Goal: Information Seeking & Learning: Learn about a topic

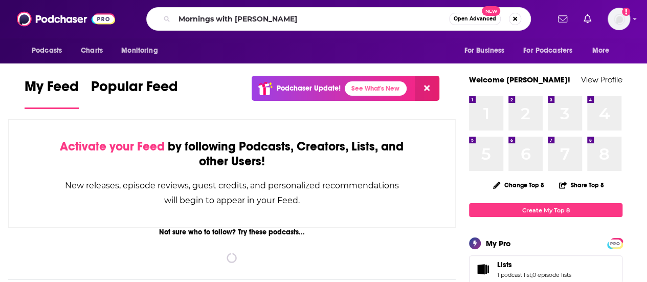
type input "Mornings with [PERSON_NAME]"
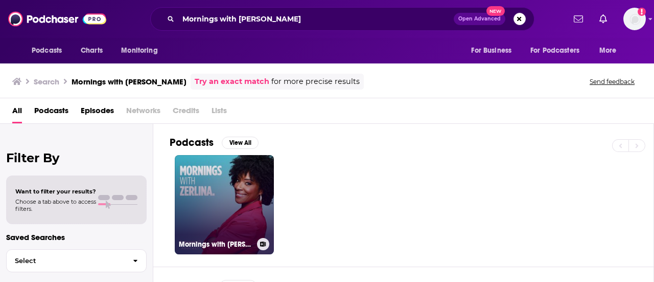
click at [217, 202] on link "Mornings with [PERSON_NAME]." at bounding box center [224, 204] width 99 height 99
